Goal: Task Accomplishment & Management: Complete application form

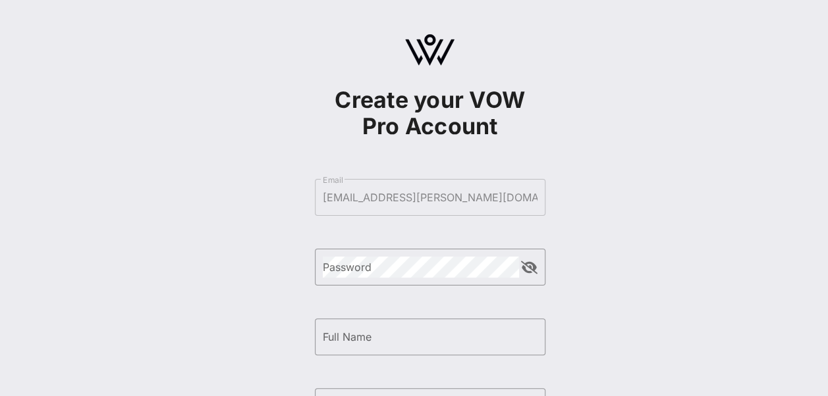
click at [440, 286] on div "​ Password" at bounding box center [430, 277] width 230 height 57
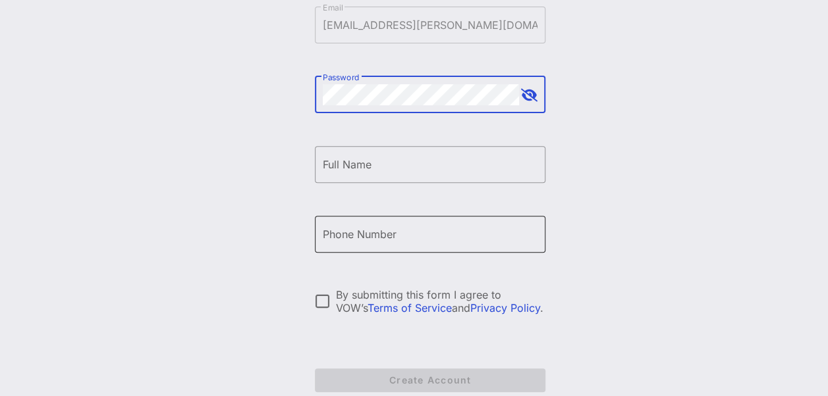
scroll to position [242, 0]
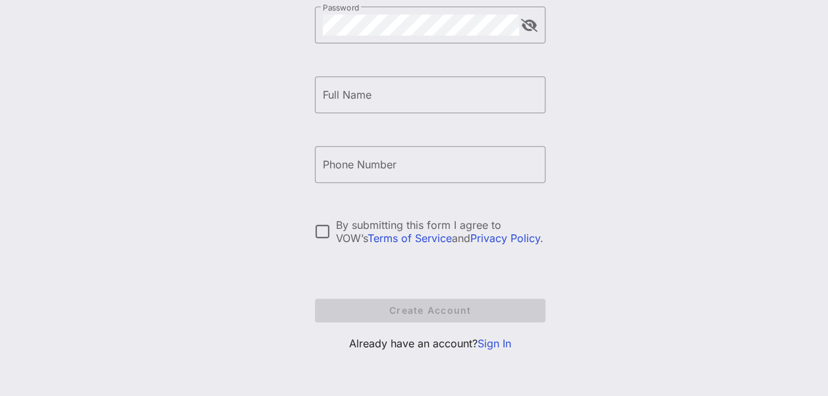
click at [503, 342] on link "Sign In" at bounding box center [494, 343] width 34 height 13
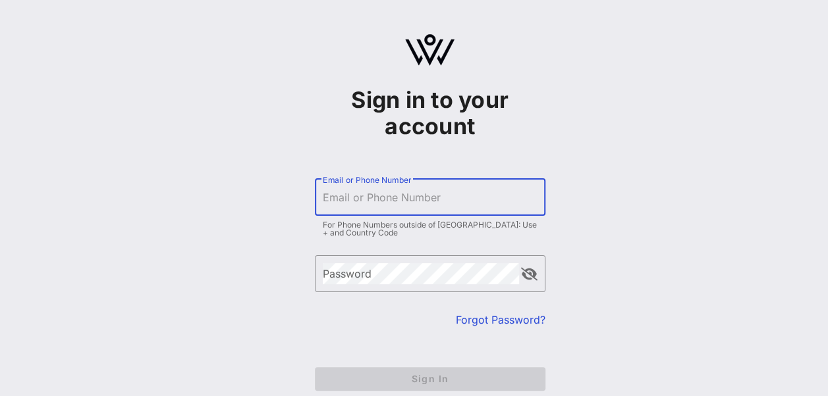
click at [429, 192] on input "Email or Phone Number" at bounding box center [430, 197] width 215 height 21
type input "[EMAIL_ADDRESS][PERSON_NAME][DOMAIN_NAME]"
